Goal: Task Accomplishment & Management: Use online tool/utility

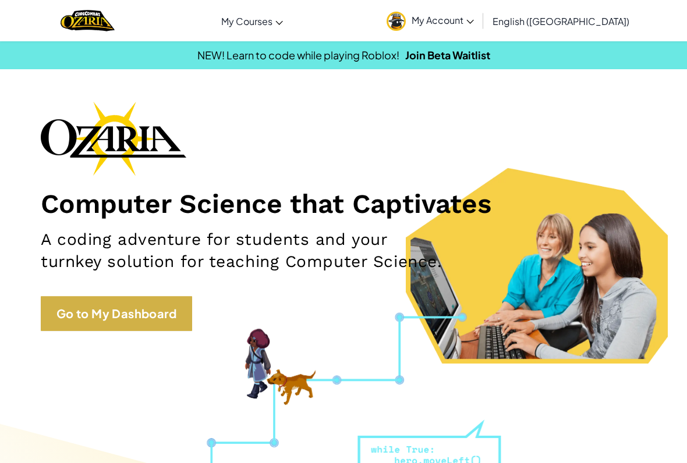
click at [116, 316] on link "Go to My Dashboard" at bounding box center [116, 313] width 151 height 35
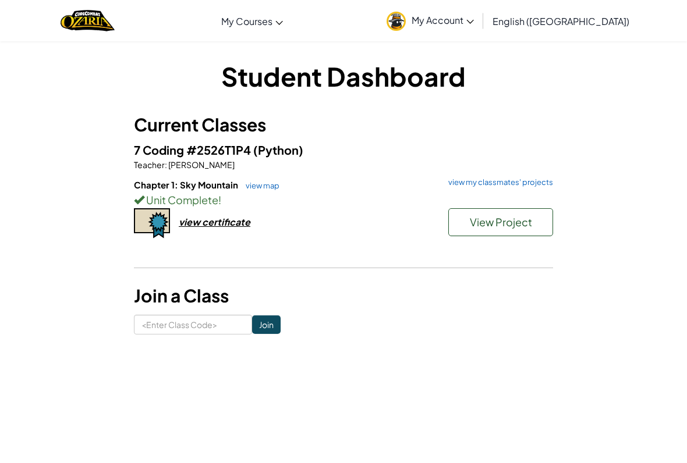
click at [517, 235] on button "View Project" at bounding box center [500, 222] width 105 height 28
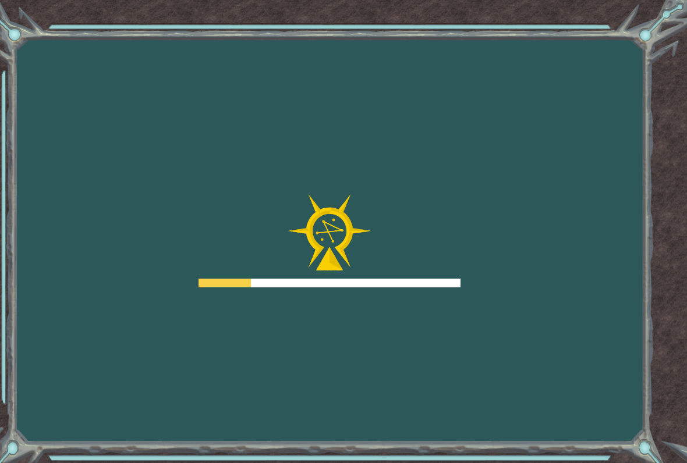
click at [531, 226] on div "Goals Error loading from server. Try refreshing the page. You'll need to join a…" at bounding box center [343, 231] width 687 height 463
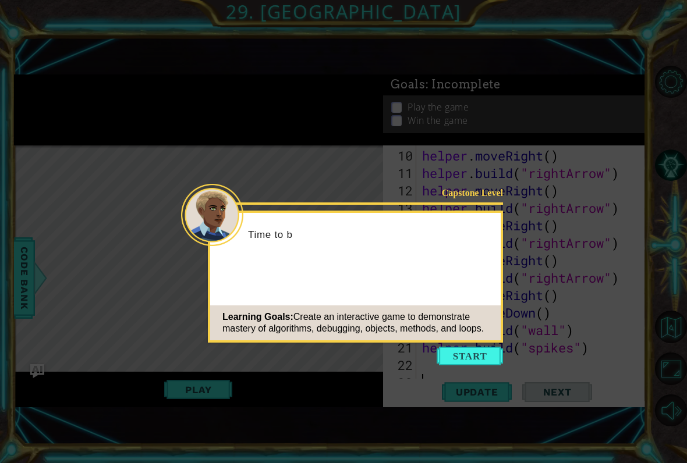
scroll to position [210, 0]
click at [476, 360] on button "Start" at bounding box center [470, 356] width 66 height 19
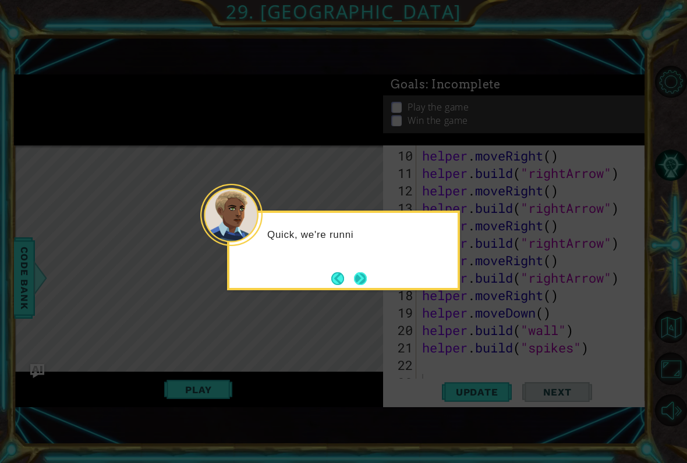
click at [361, 281] on button "Next" at bounding box center [360, 278] width 13 height 13
click at [367, 277] on button "Next" at bounding box center [360, 278] width 13 height 13
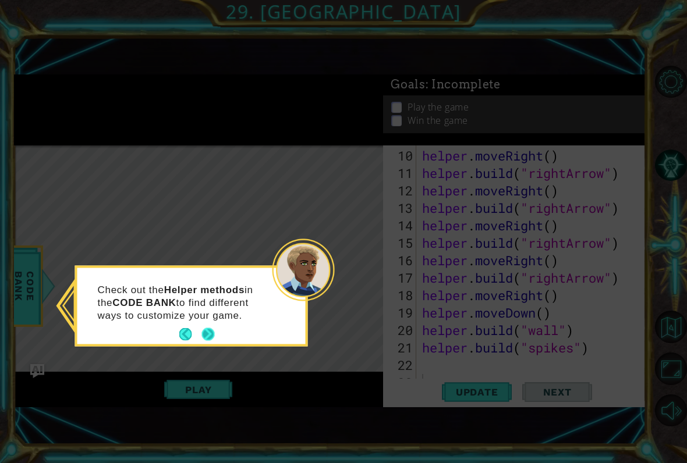
click at [203, 330] on button "Next" at bounding box center [207, 334] width 13 height 13
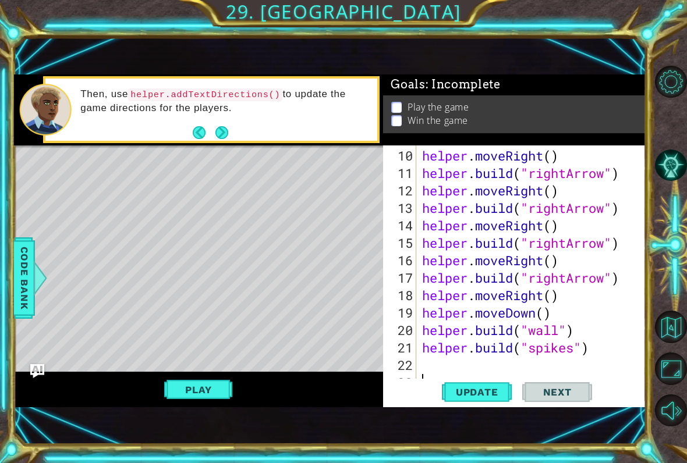
type textarea "h"
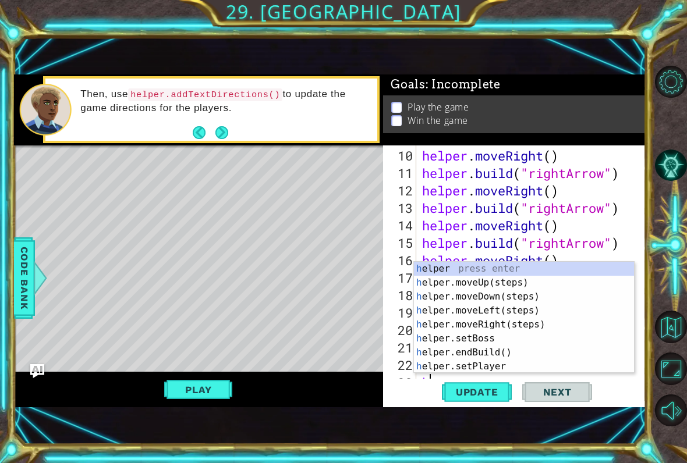
scroll to position [227, 0]
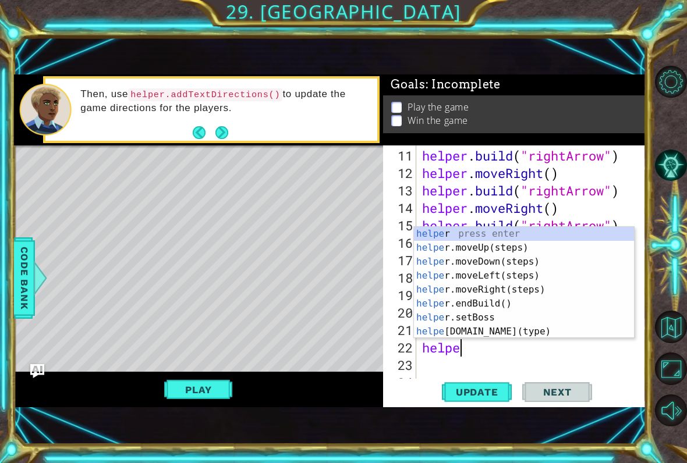
type textarea "helper"
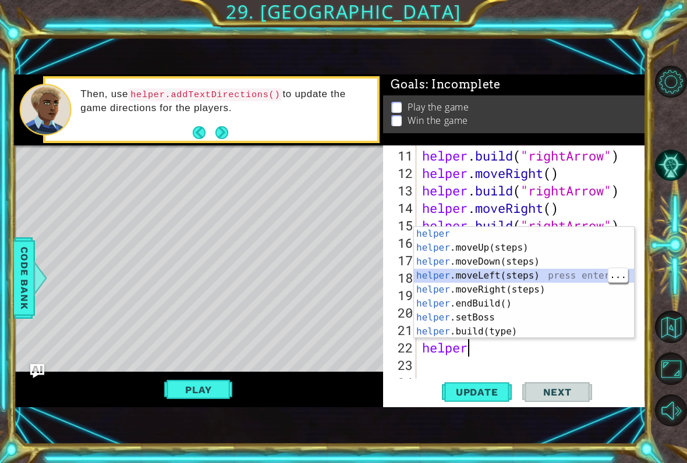
click at [537, 275] on div "helper press enter helper .moveUp(steps) press enter helper .moveDown(steps) pr…" at bounding box center [524, 297] width 220 height 140
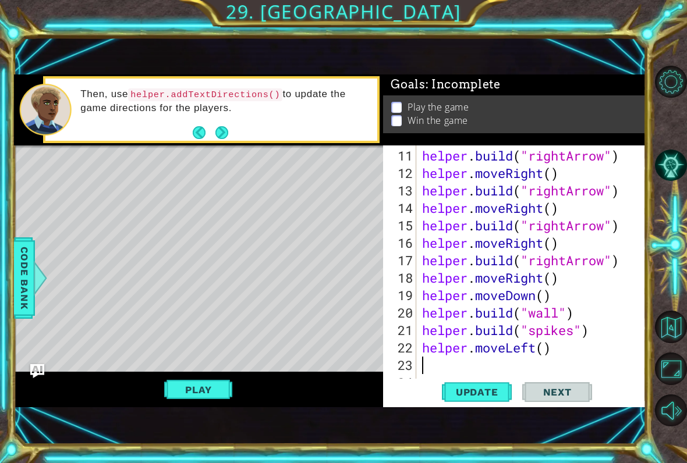
scroll to position [0, 0]
type textarea "helper.moveLeft(3)"
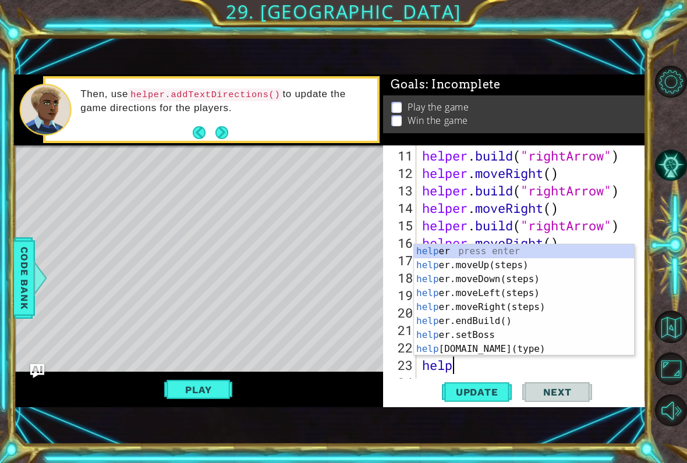
scroll to position [0, 2]
click at [485, 398] on span "Update" at bounding box center [477, 393] width 66 height 12
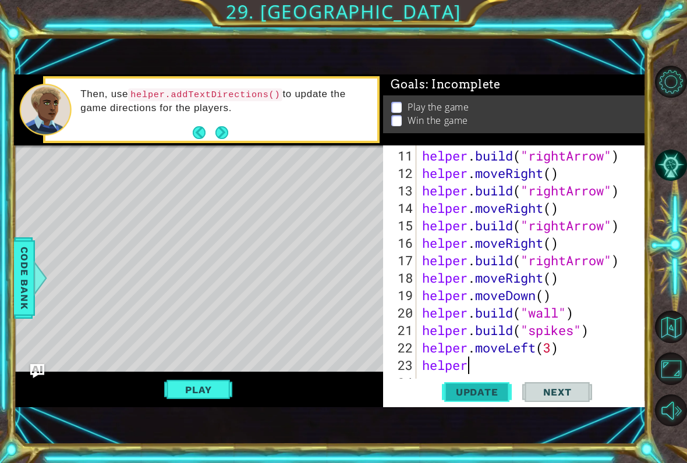
type textarea "helper."
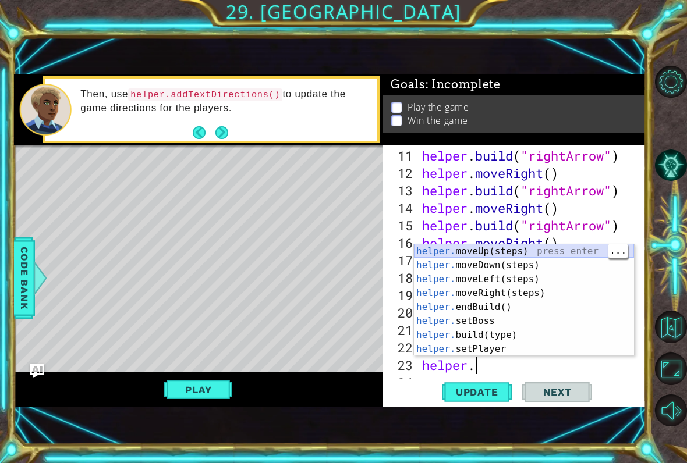
click at [548, 254] on div "helper. moveUp(steps) press enter helper. moveDown(steps) press enter helper. m…" at bounding box center [524, 315] width 220 height 140
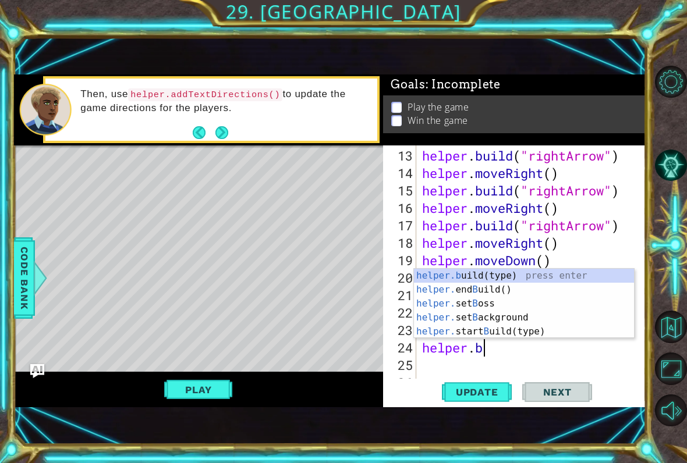
scroll to position [0, 2]
click at [529, 277] on div "helper.b uild(type) press enter helper. end B uild() press enter helper. set B …" at bounding box center [524, 318] width 220 height 98
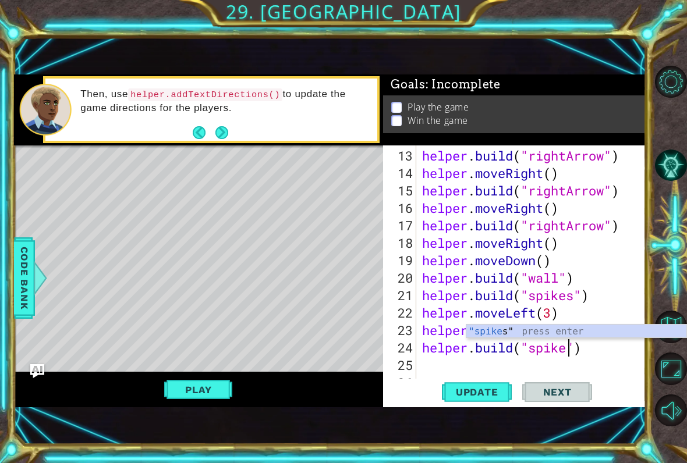
scroll to position [0, 7]
type textarea "[DOMAIN_NAME]("spikes")"
click at [477, 388] on span "Update" at bounding box center [477, 393] width 66 height 12
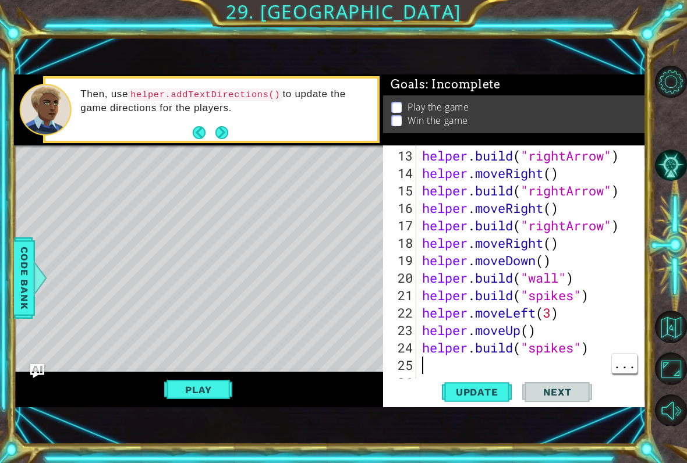
scroll to position [0, 0]
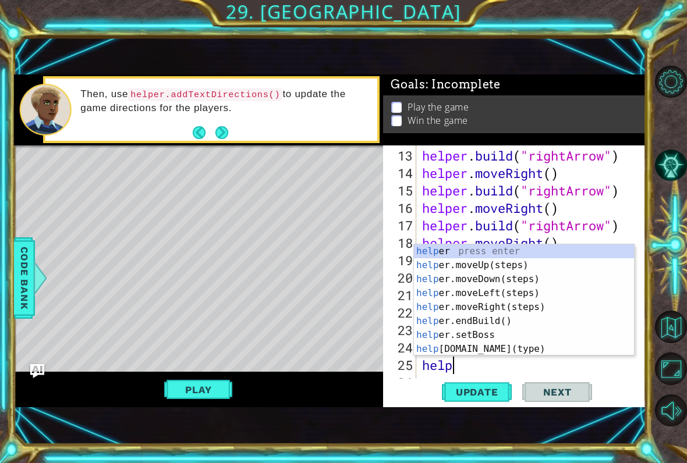
type textarea "helper"
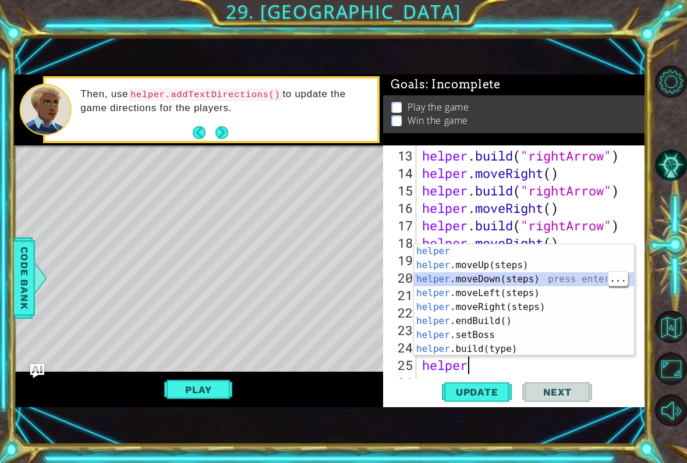
click at [530, 280] on div "helper press enter helper .moveUp(steps) press enter helper .moveDown(steps) pr…" at bounding box center [524, 315] width 220 height 140
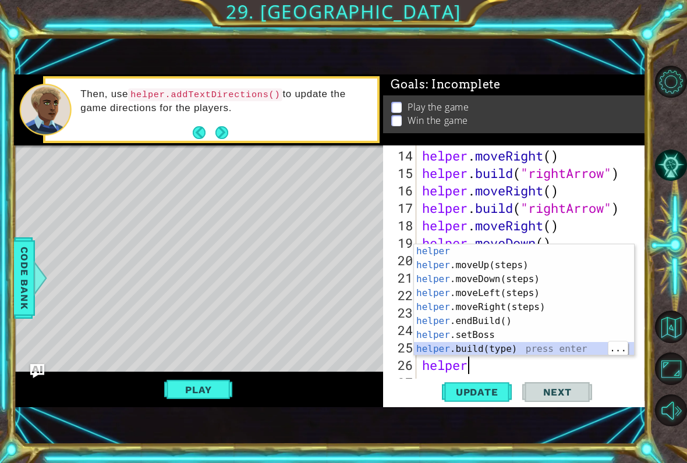
click at [554, 351] on div "helper press enter helper .moveUp(steps) press enter helper .moveDown(steps) pr…" at bounding box center [524, 315] width 220 height 140
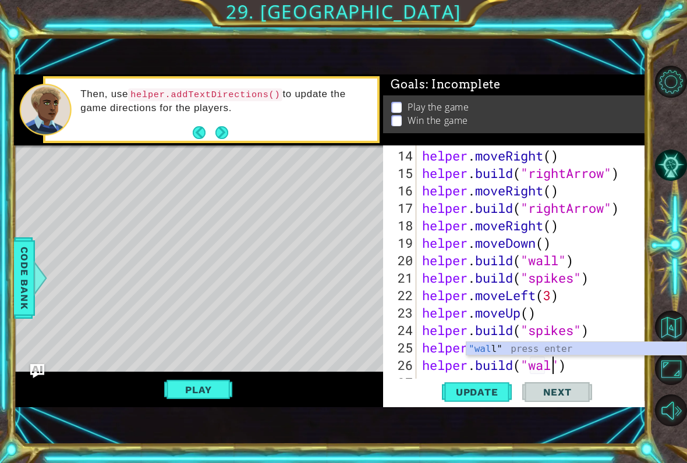
type textarea "[DOMAIN_NAME]("wall")"
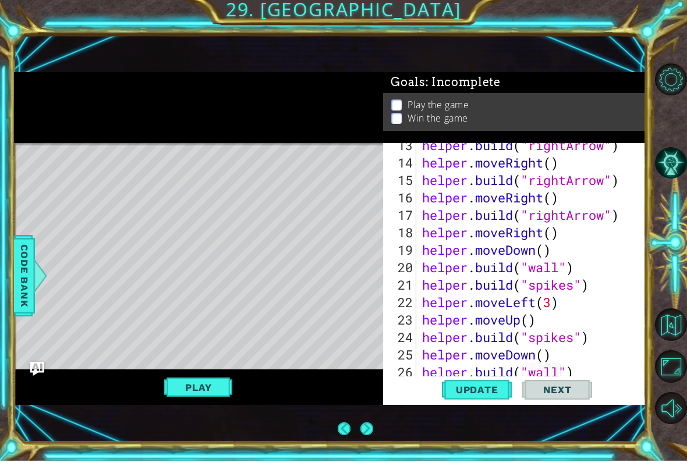
scroll to position [297, 0]
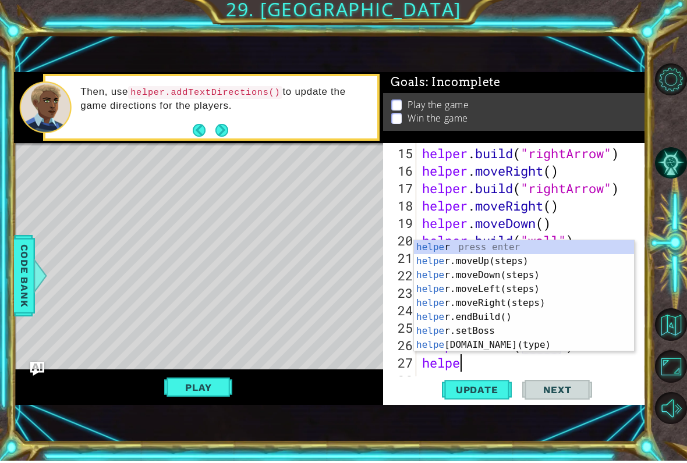
type textarea "helper"
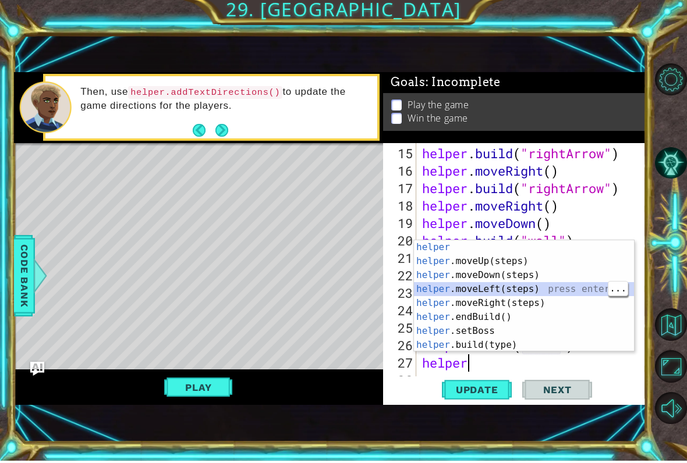
click at [524, 288] on div "helper press enter helper .moveUp(steps) press enter helper .moveDown(steps) pr…" at bounding box center [524, 313] width 220 height 140
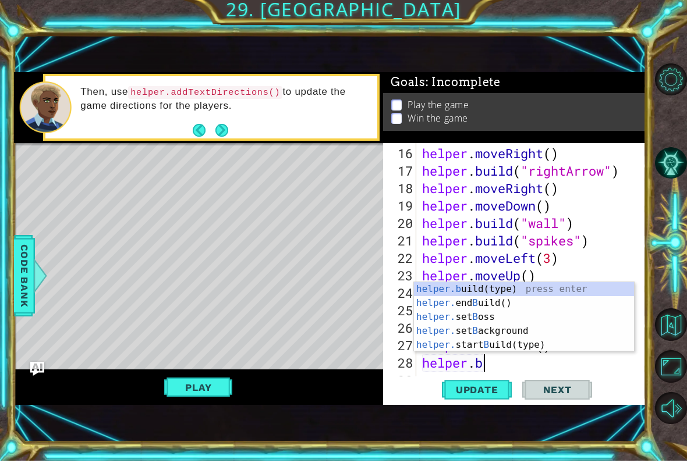
scroll to position [0, 3]
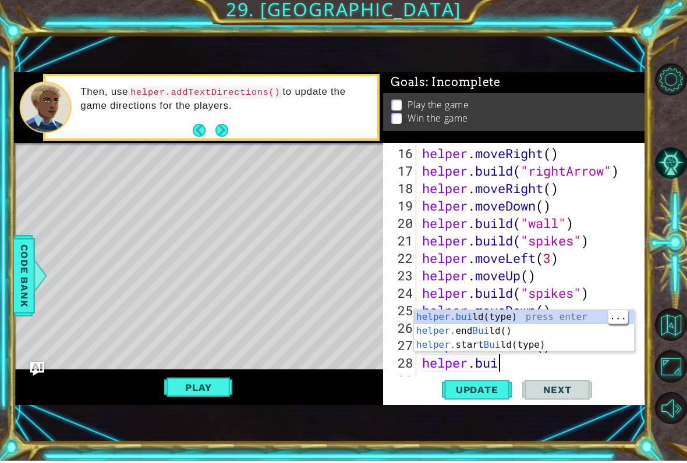
click at [550, 323] on div "helper.[PERSON_NAME](type) press enter helper. end [PERSON_NAME]() press enter …" at bounding box center [524, 348] width 220 height 70
type textarea "[DOMAIN_NAME]("wall")"
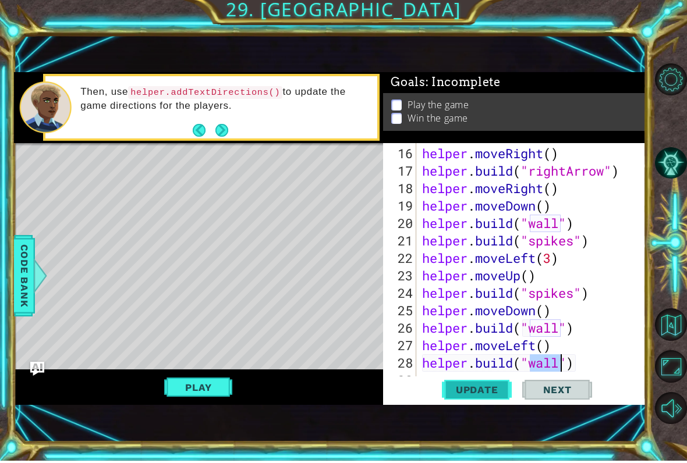
click at [478, 390] on span "Update" at bounding box center [477, 393] width 66 height 12
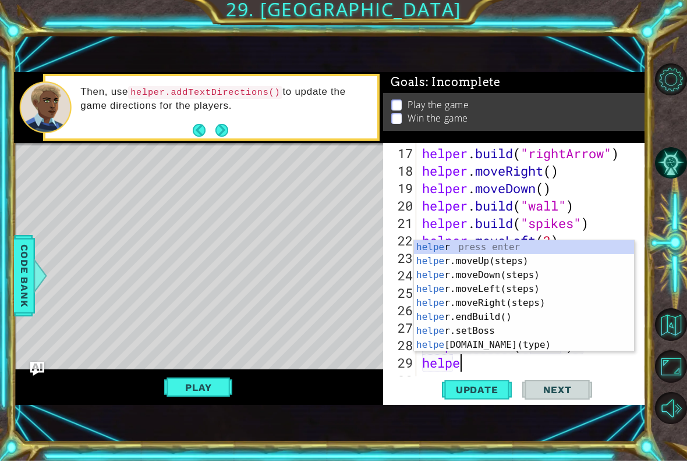
scroll to position [0, 2]
type textarea "helper."
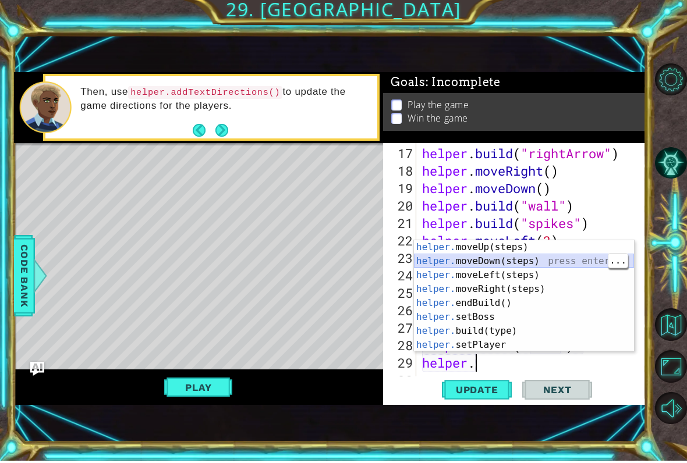
click at [537, 266] on div "helper. moveUp(steps) press enter helper. moveDown(steps) press enter helper. m…" at bounding box center [524, 313] width 220 height 140
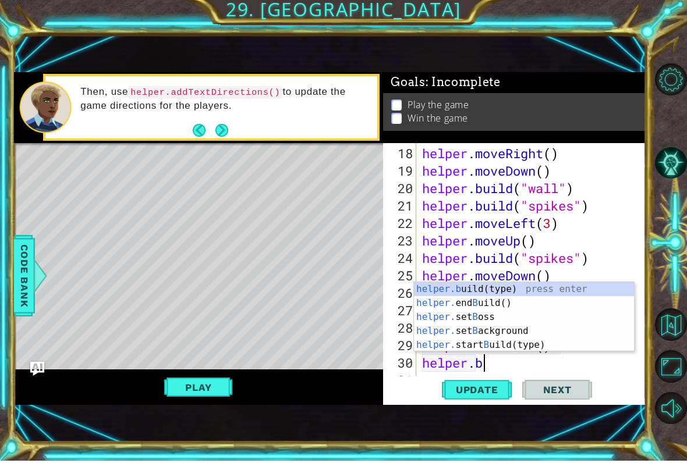
scroll to position [0, 2]
click at [522, 291] on div "helper.b uild(type) press enter helper. end B uild() press enter helper. set B …" at bounding box center [524, 334] width 220 height 98
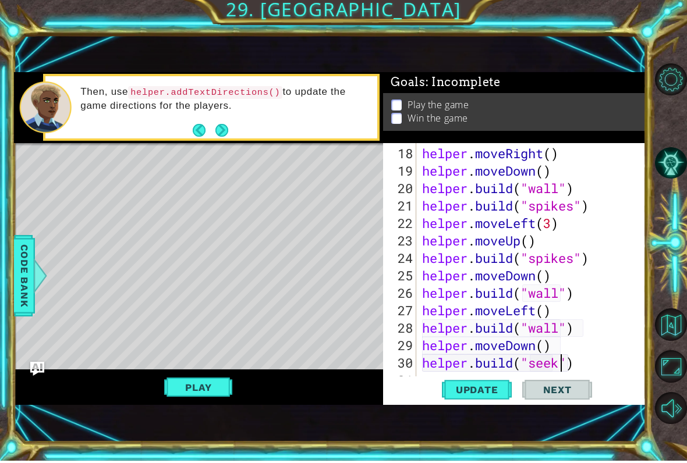
scroll to position [0, 7]
click at [487, 394] on span "Update" at bounding box center [477, 393] width 66 height 12
click at [208, 391] on button "Play" at bounding box center [198, 390] width 68 height 22
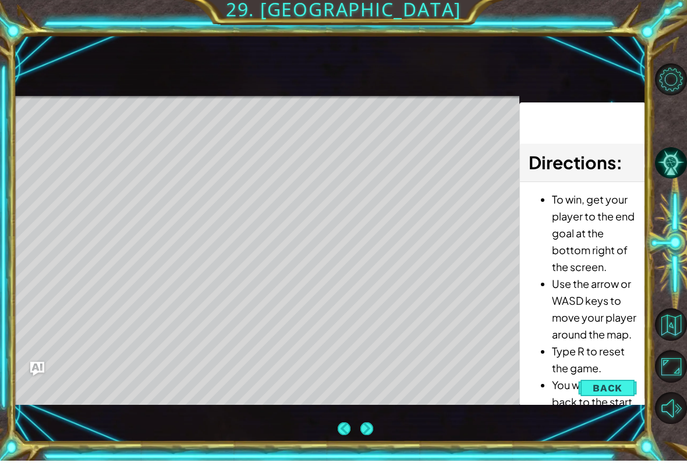
scroll to position [14, 0]
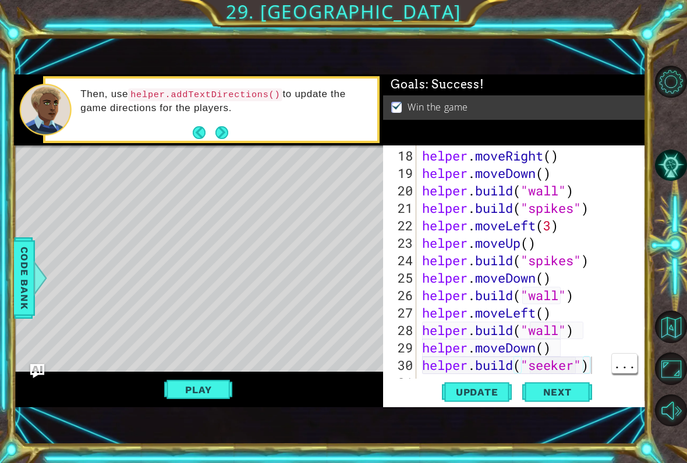
type textarea "[DOMAIN_NAME]("seeker ")"
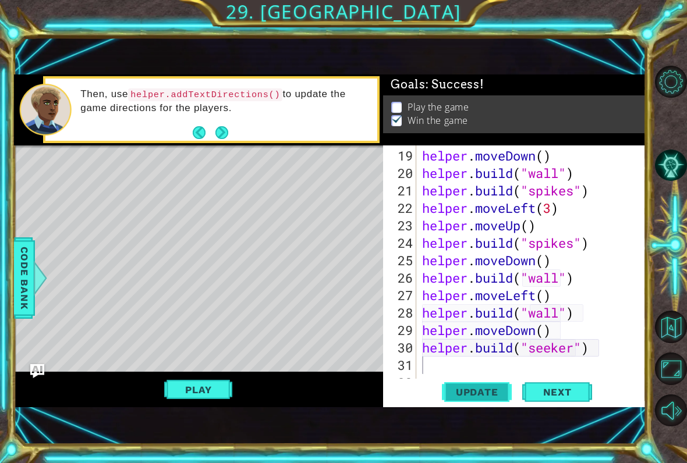
click at [473, 399] on button "Update" at bounding box center [477, 392] width 70 height 26
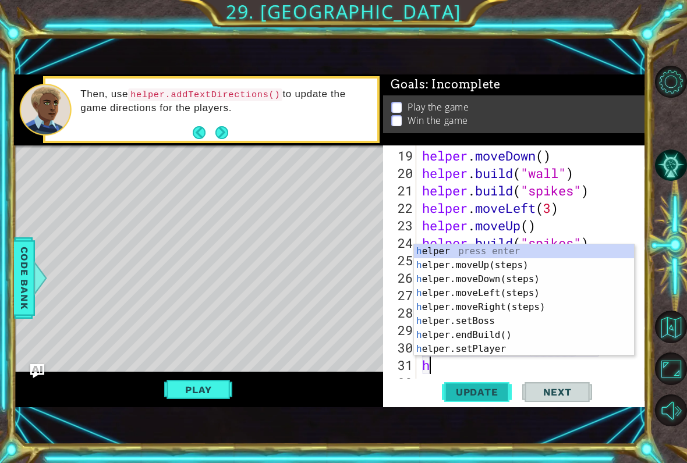
scroll to position [1, 0]
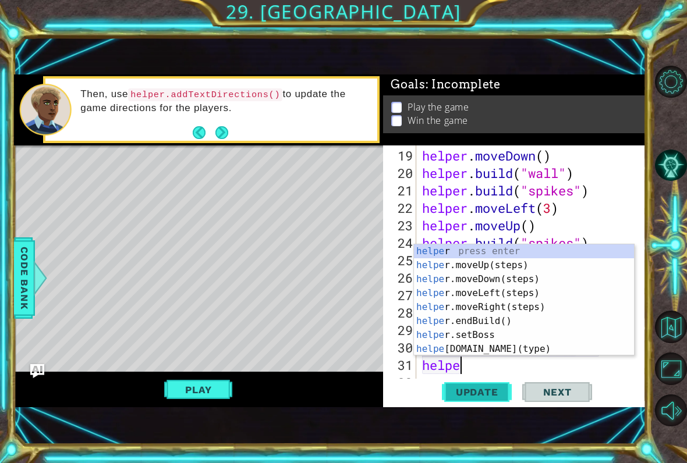
type textarea "helper"
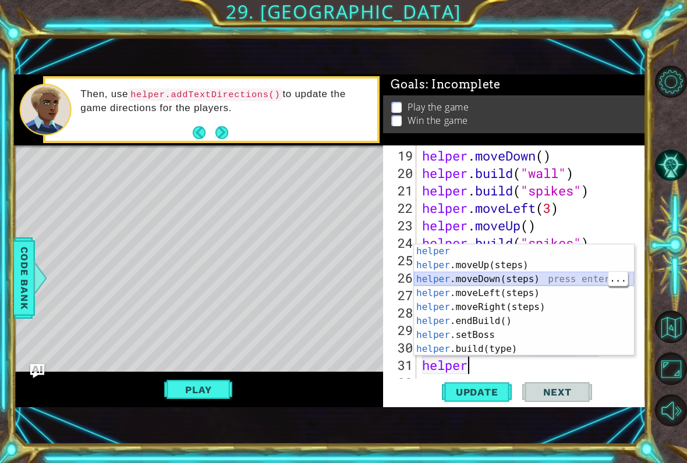
click at [526, 278] on div "helper press enter helper .moveUp(steps) press enter helper .moveDown(steps) pr…" at bounding box center [524, 315] width 220 height 140
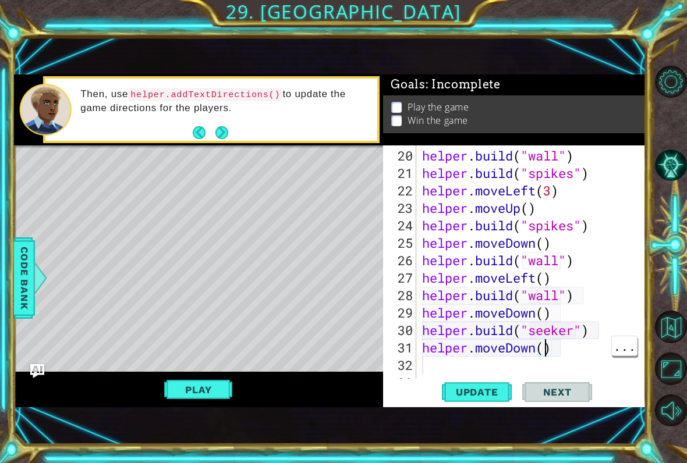
type textarea "helper.moveDown(2)"
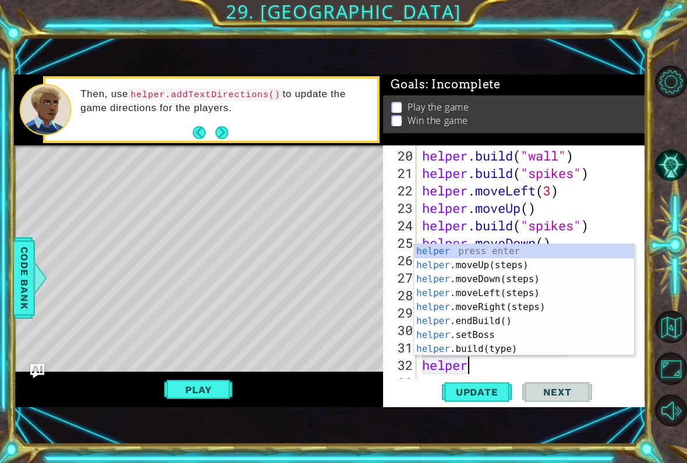
scroll to position [1, 2]
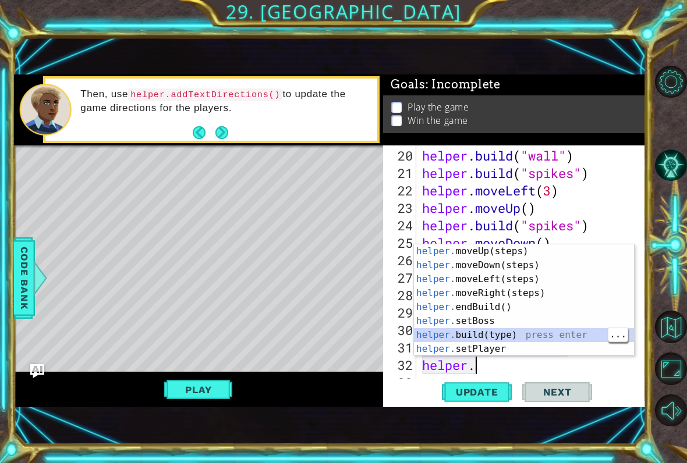
click at [538, 337] on div "helper. moveUp(steps) press enter helper. moveDown(steps) press enter helper. m…" at bounding box center [524, 315] width 220 height 140
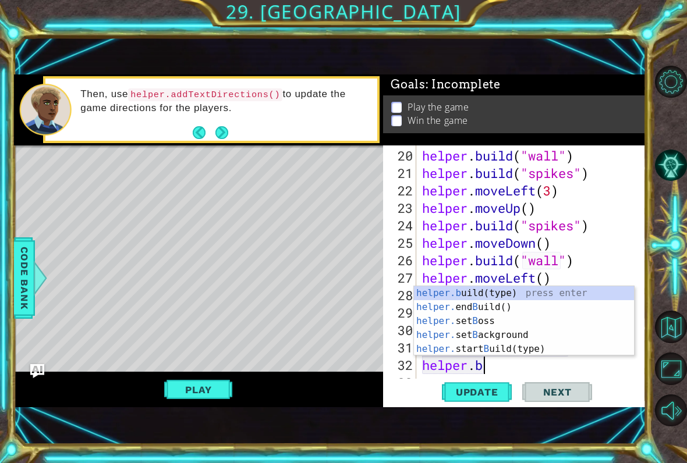
type textarea "helper."
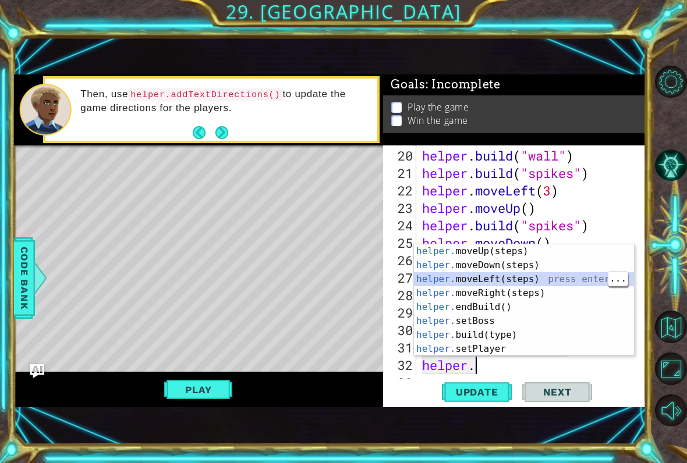
click at [542, 277] on div "helper. moveUp(steps) press enter helper. moveDown(steps) press enter helper. m…" at bounding box center [524, 315] width 220 height 140
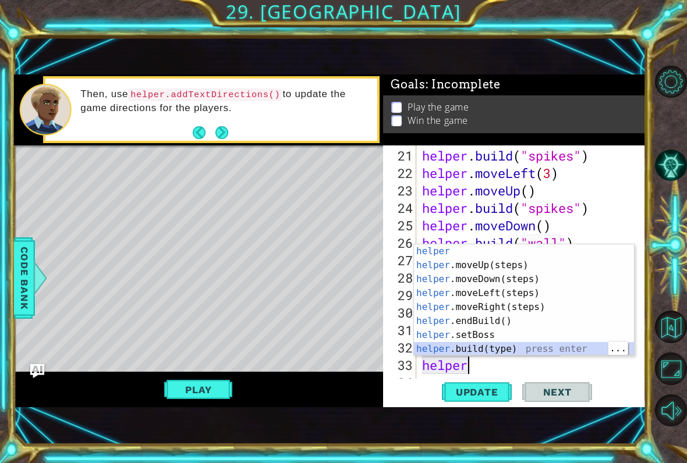
click at [514, 354] on div "helper press enter helper .moveUp(steps) press enter helper .moveDown(steps) pr…" at bounding box center [524, 315] width 220 height 140
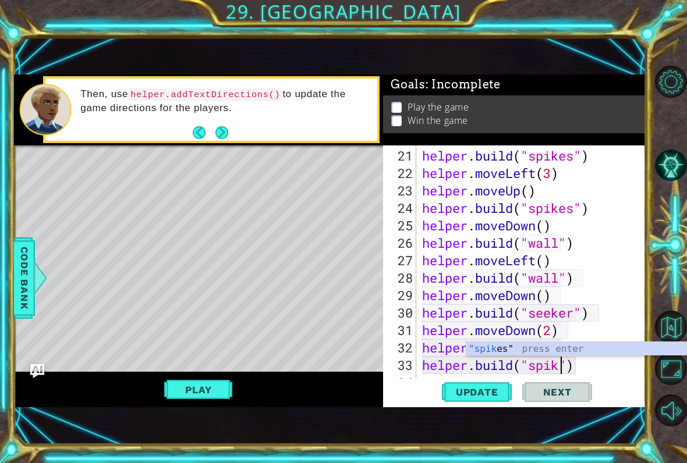
scroll to position [1, 7]
type textarea "[DOMAIN_NAME]("spikes")"
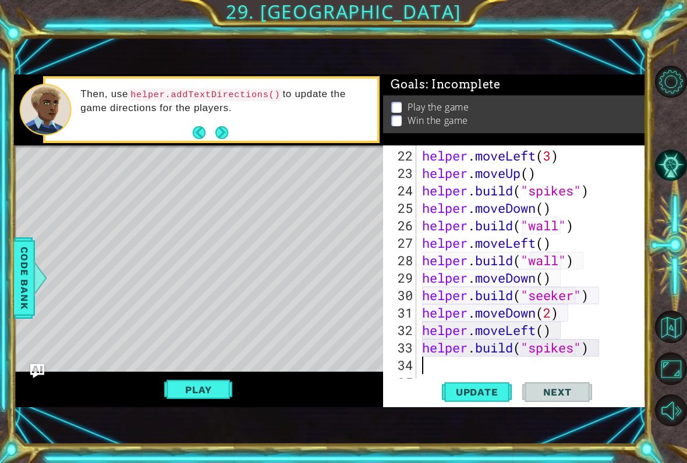
scroll to position [419, 0]
click at [491, 389] on span "Update" at bounding box center [477, 393] width 66 height 12
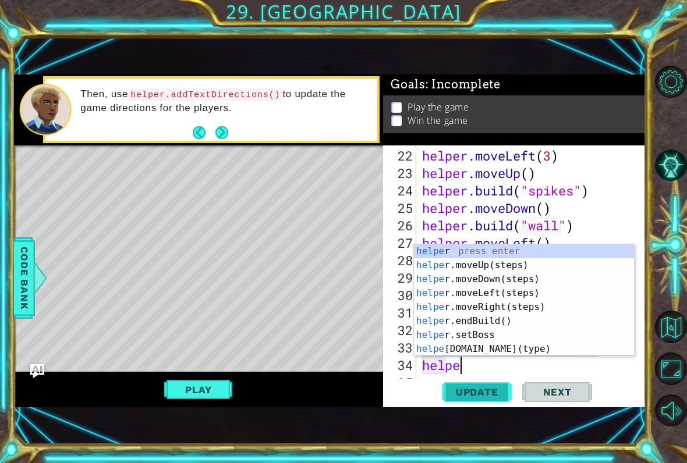
type textarea "helper"
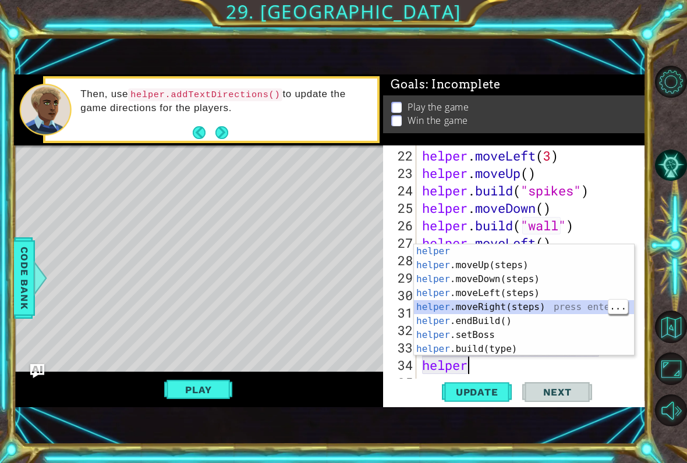
click at [508, 313] on div "helper press enter helper .moveUp(steps) press enter helper .moveDown(steps) pr…" at bounding box center [524, 315] width 220 height 140
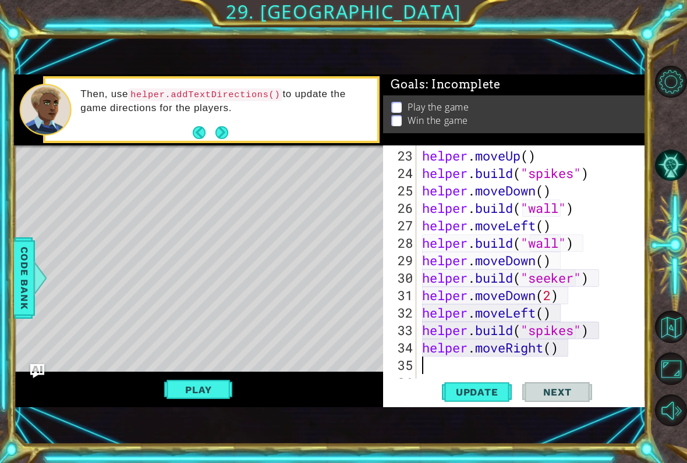
scroll to position [437, 0]
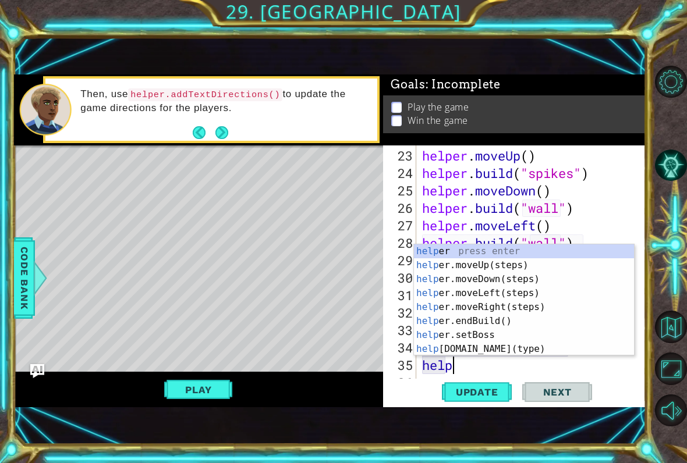
type textarea "helper"
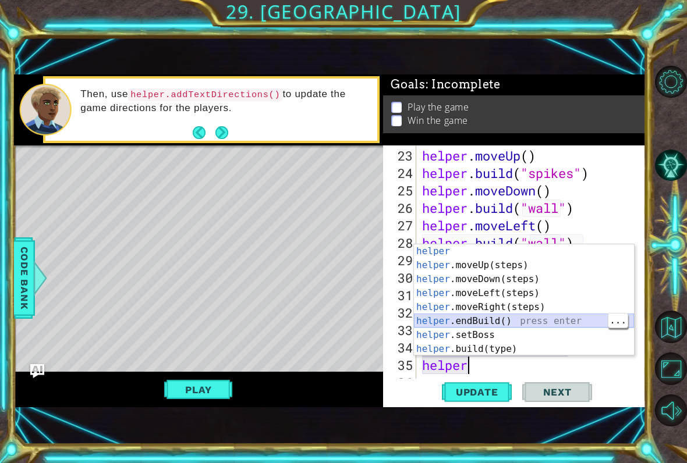
click at [528, 318] on div "helper press enter helper .moveUp(steps) press enter helper .moveDown(steps) pr…" at bounding box center [524, 315] width 220 height 140
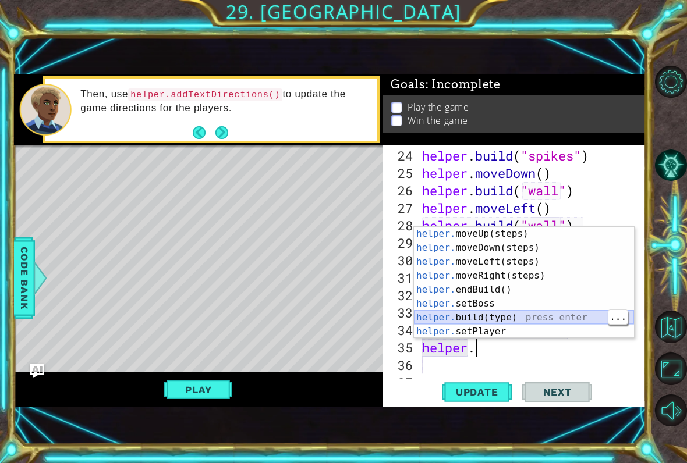
click at [538, 318] on div "helper. moveUp(steps) press enter helper. moveDown(steps) press enter helper. m…" at bounding box center [524, 297] width 220 height 140
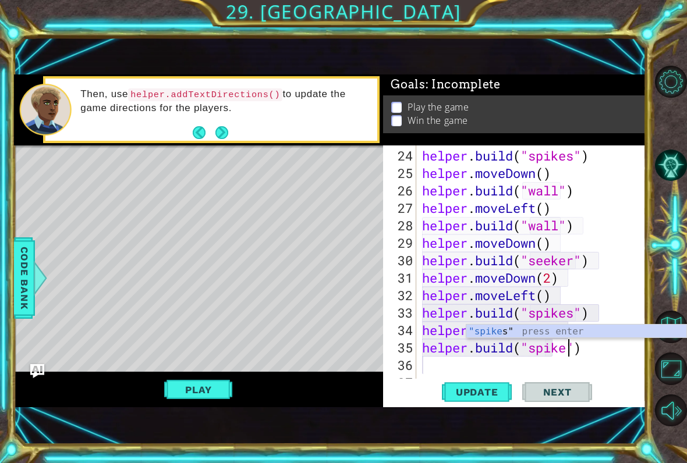
scroll to position [1, 7]
type textarea "[DOMAIN_NAME]("spikes")"
click at [483, 404] on button "Update" at bounding box center [477, 392] width 70 height 26
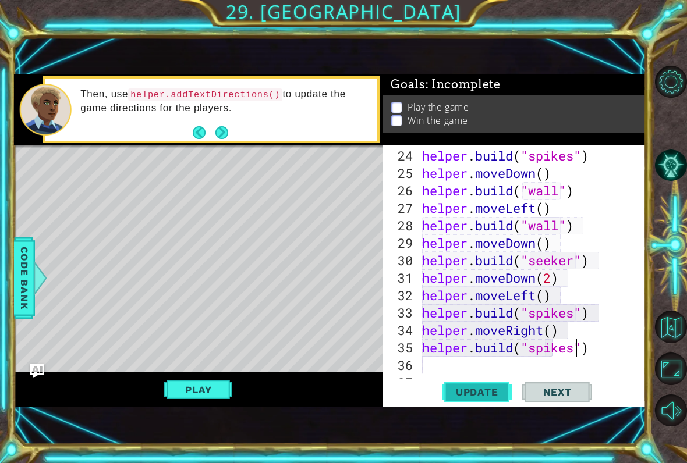
click at [486, 396] on span "Update" at bounding box center [477, 393] width 66 height 12
click at [204, 385] on button "Play" at bounding box center [198, 390] width 68 height 22
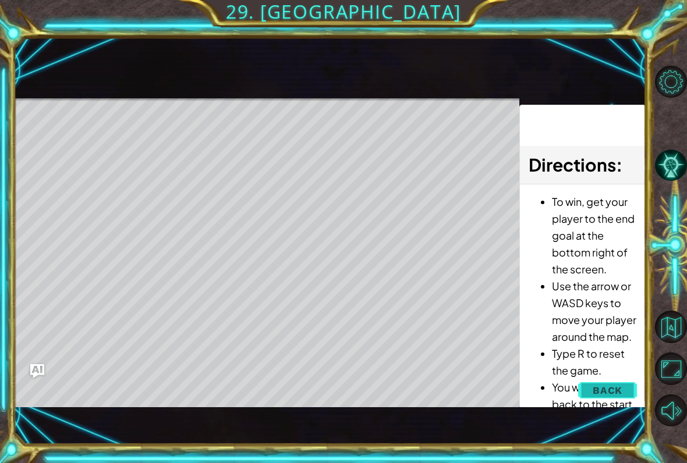
click at [604, 394] on span "Back" at bounding box center [608, 391] width 30 height 12
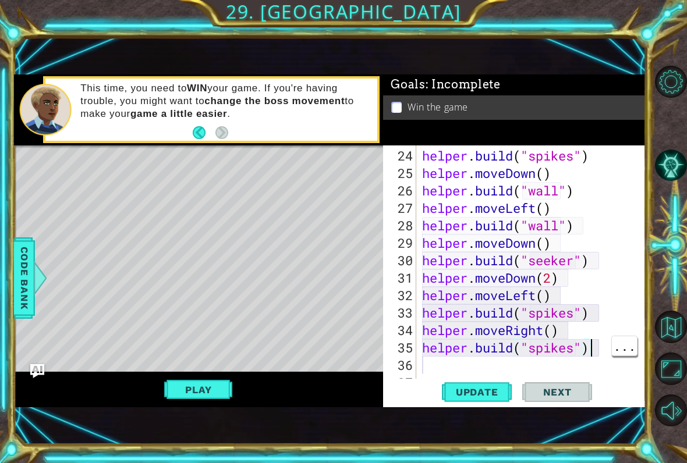
scroll to position [1, 0]
click at [433, 364] on div "helper . build ( "spikes" ) helper . moveDown ( ) helper . build ( "wall" ) hel…" at bounding box center [534, 286] width 229 height 279
click at [494, 390] on span "Update" at bounding box center [477, 393] width 66 height 12
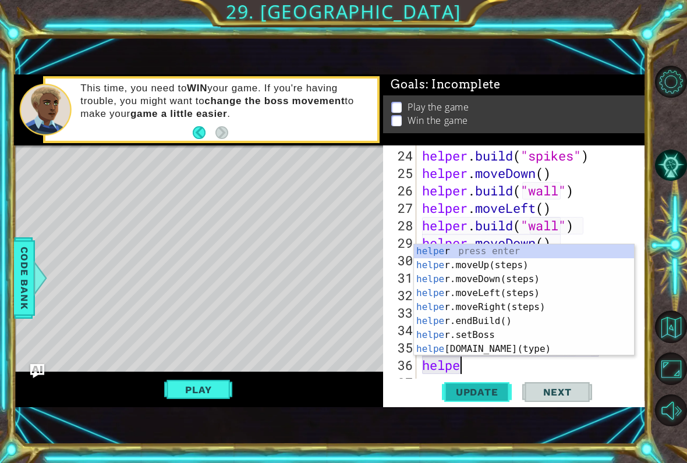
type textarea "helper"
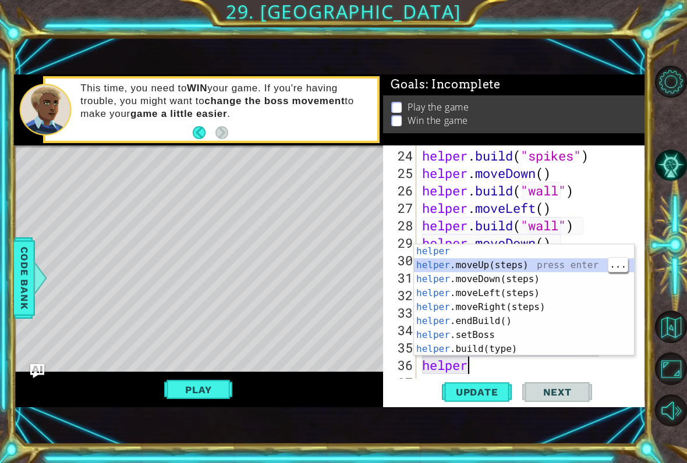
click at [522, 264] on div "helper press enter helper .moveUp(steps) press enter helper .moveDown(steps) pr…" at bounding box center [524, 315] width 220 height 140
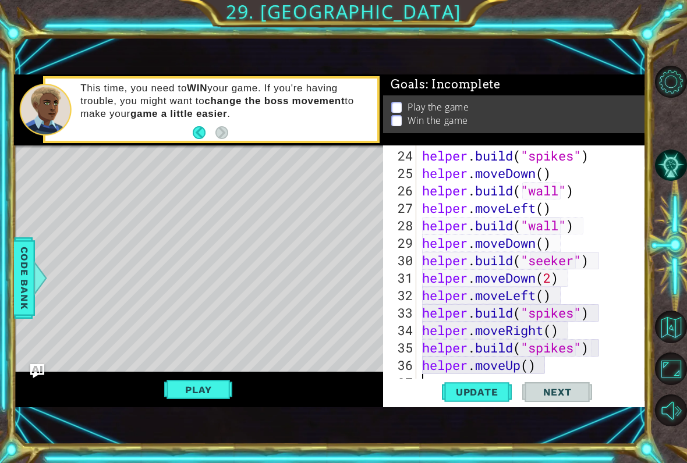
scroll to position [472, 0]
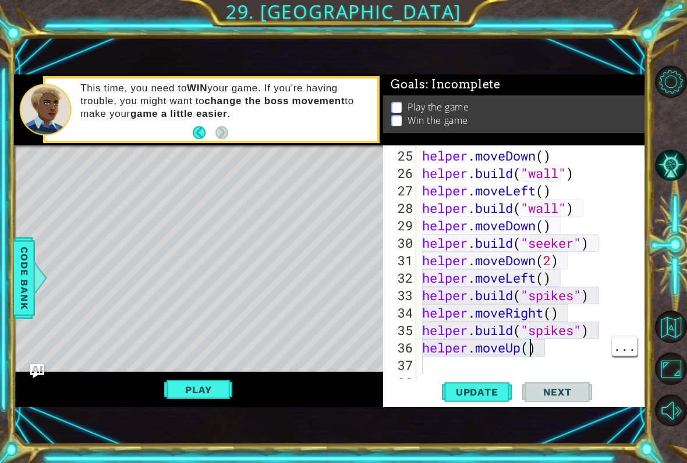
click at [528, 353] on div "helper . moveDown ( ) helper . build ( "wall" ) helper . moveLeft ( ) helper . …" at bounding box center [534, 286] width 229 height 279
type textarea "helper.moveUp(2)"
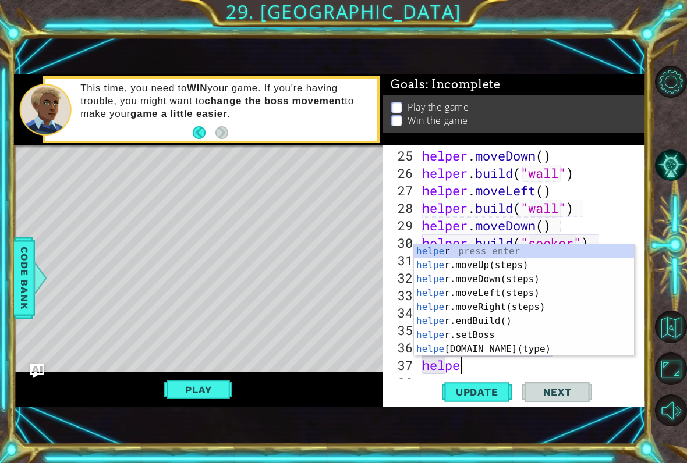
type textarea "helper"
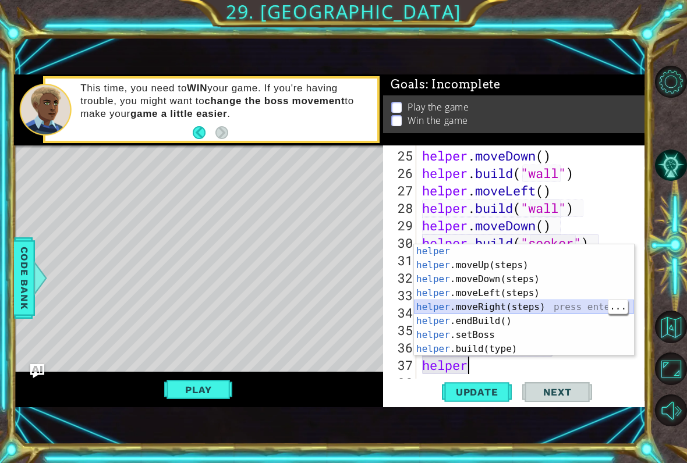
click at [516, 310] on div "helper press enter helper .moveUp(steps) press enter helper .moveDown(steps) pr…" at bounding box center [524, 315] width 220 height 140
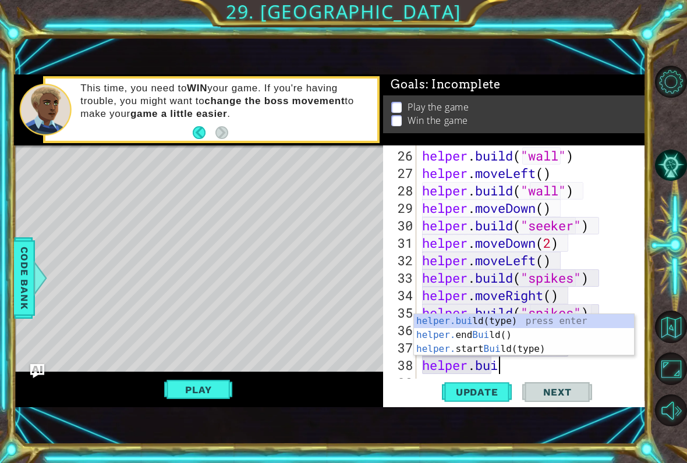
scroll to position [1, 3]
click at [529, 317] on div "helper.buil d(type) press enter helper. end Buil d() press enter helper. start …" at bounding box center [524, 349] width 220 height 70
type textarea "[DOMAIN_NAME]("wall")"
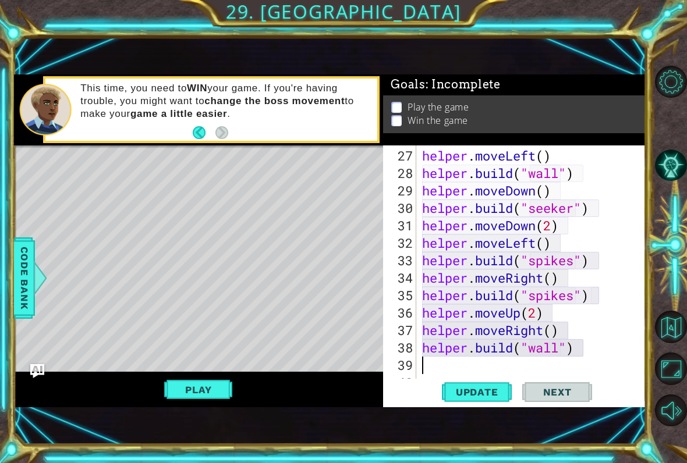
scroll to position [507, 0]
click at [473, 394] on span "Update" at bounding box center [477, 393] width 66 height 12
click at [487, 388] on span "Update" at bounding box center [477, 393] width 66 height 12
click at [208, 395] on button "Play" at bounding box center [198, 390] width 68 height 22
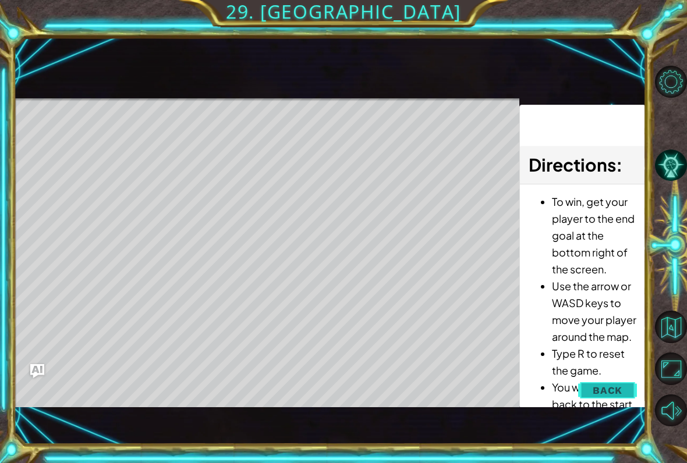
click at [609, 387] on span "Back" at bounding box center [608, 391] width 30 height 12
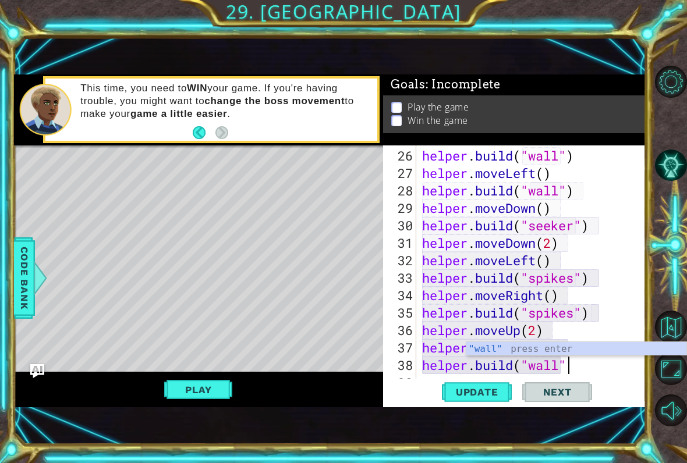
scroll to position [1, 6]
type textarea "[DOMAIN_NAME]("wall")"
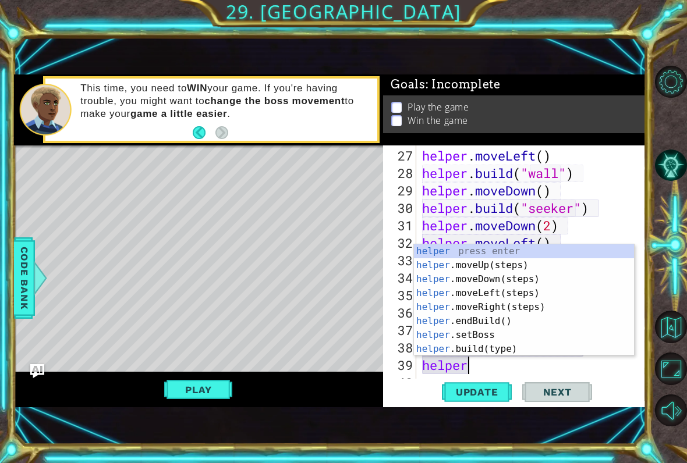
scroll to position [1, 2]
type textarea "helper."
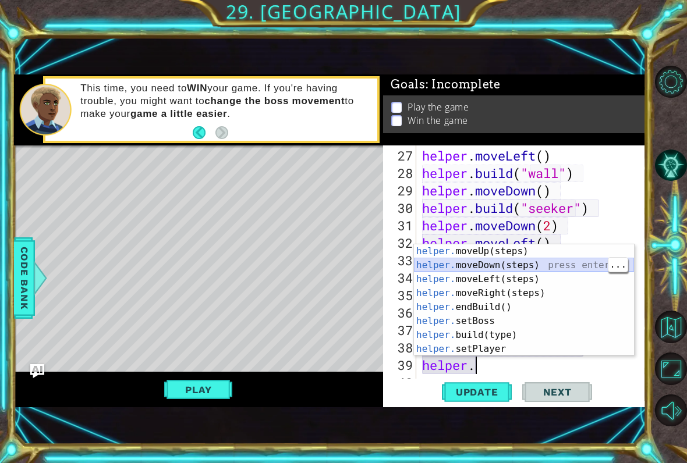
click at [550, 261] on div "helper. moveUp(steps) press enter helper. moveDown(steps) press enter helper. m…" at bounding box center [524, 315] width 220 height 140
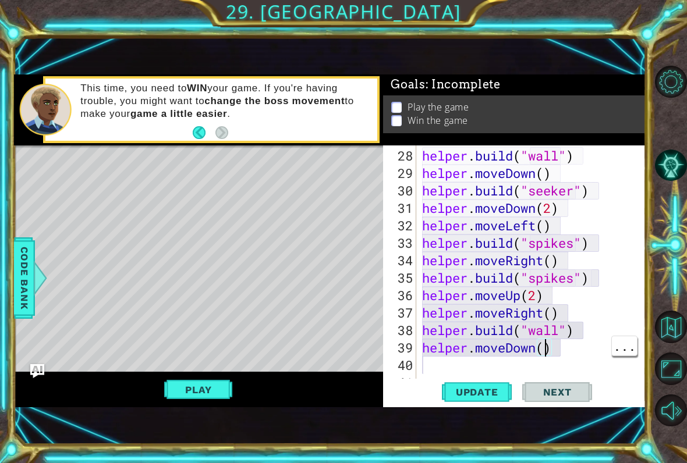
type textarea "helper.moveDown(2)"
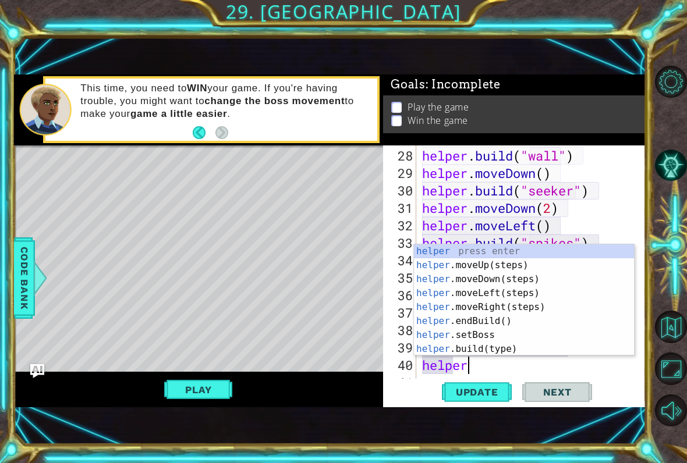
scroll to position [1, 2]
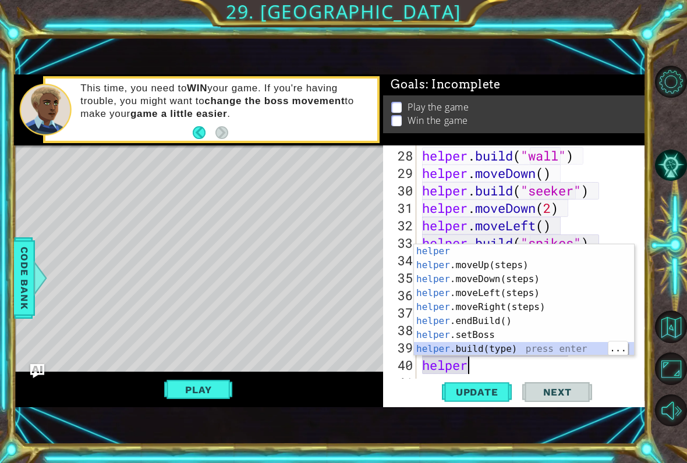
click at [533, 344] on div "helper press enter helper .moveUp(steps) press enter helper .moveDown(steps) pr…" at bounding box center [524, 315] width 220 height 140
type textarea "[DOMAIN_NAME]("wall")"
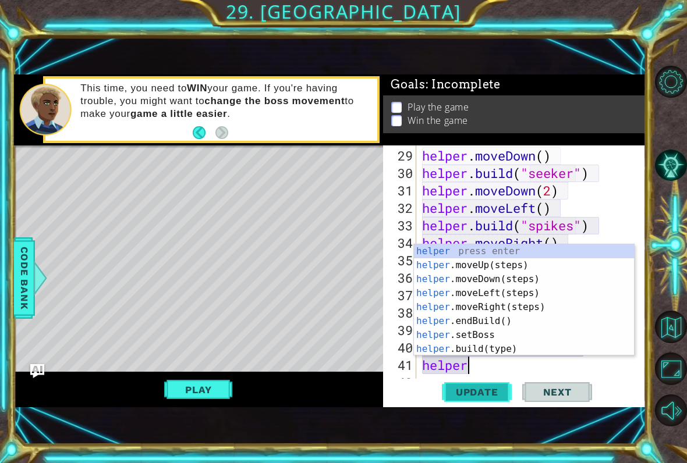
click at [486, 388] on span "Update" at bounding box center [477, 393] width 66 height 12
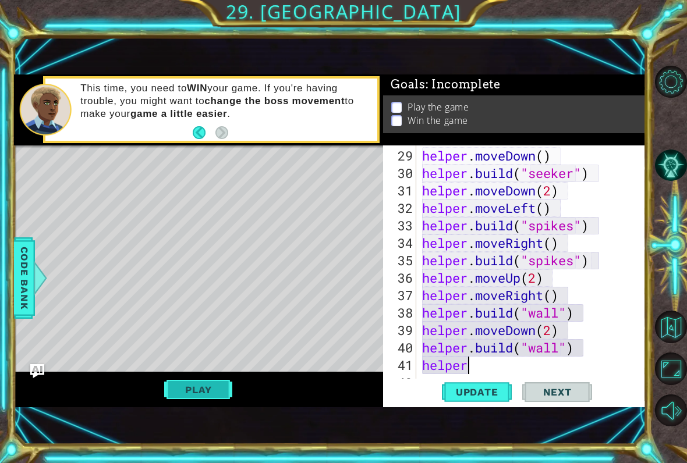
click at [200, 387] on button "Play" at bounding box center [198, 390] width 68 height 22
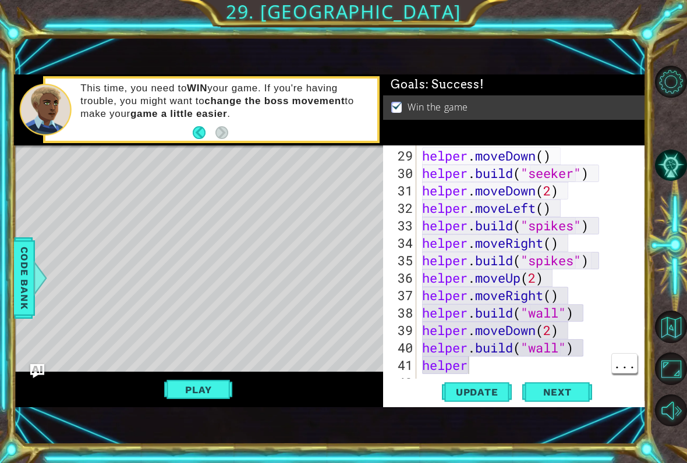
click at [479, 352] on div "helper . moveDown ( ) helper . build ( "seeker" ) helper . moveDown ( 2 ) helpe…" at bounding box center [534, 286] width 229 height 279
type textarea "helper"
click at [477, 371] on div "helper . moveDown ( ) helper . build ( "seeker" ) helper . moveDown ( 2 ) helpe…" at bounding box center [534, 286] width 229 height 279
